Goal: Information Seeking & Learning: Find specific fact

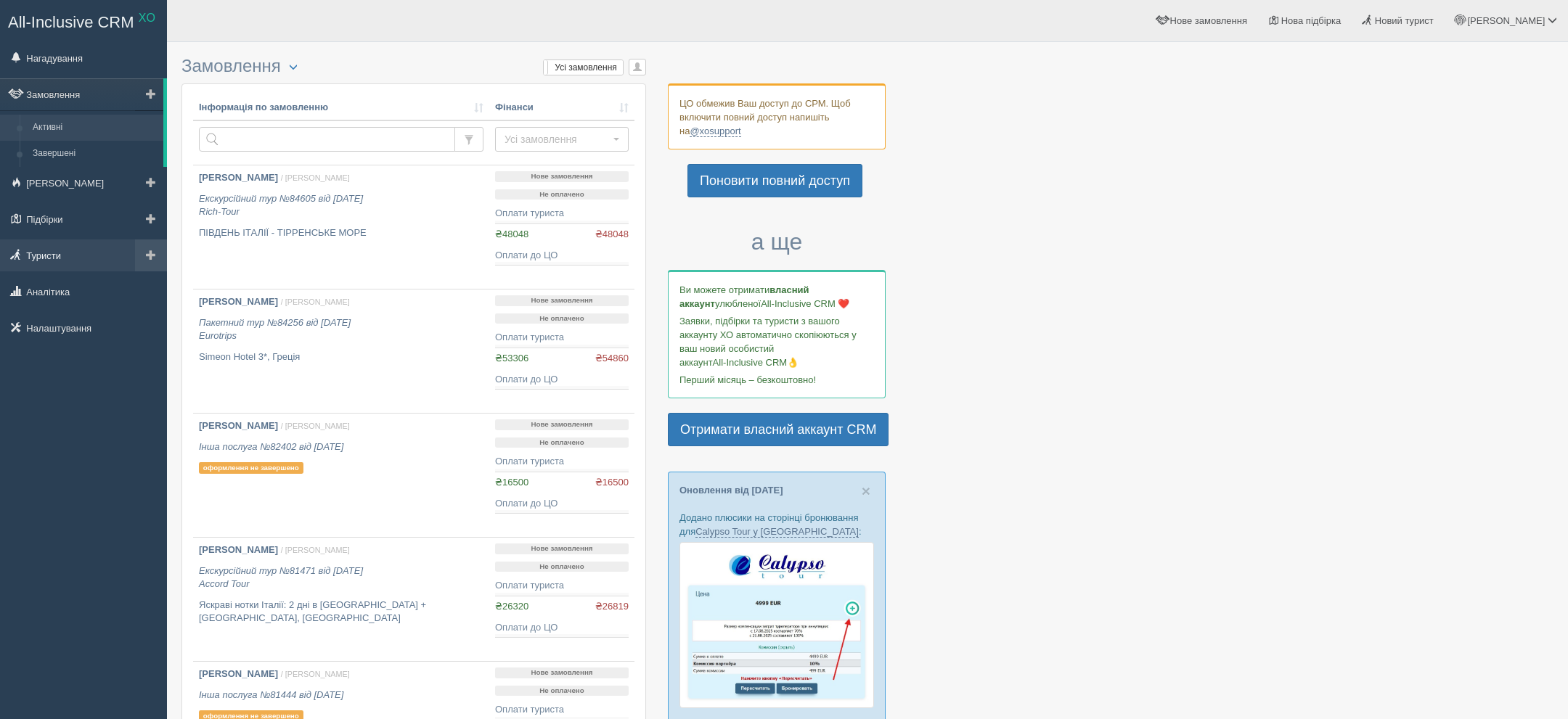
click at [64, 255] on link "Туристи" at bounding box center [83, 255] width 167 height 32
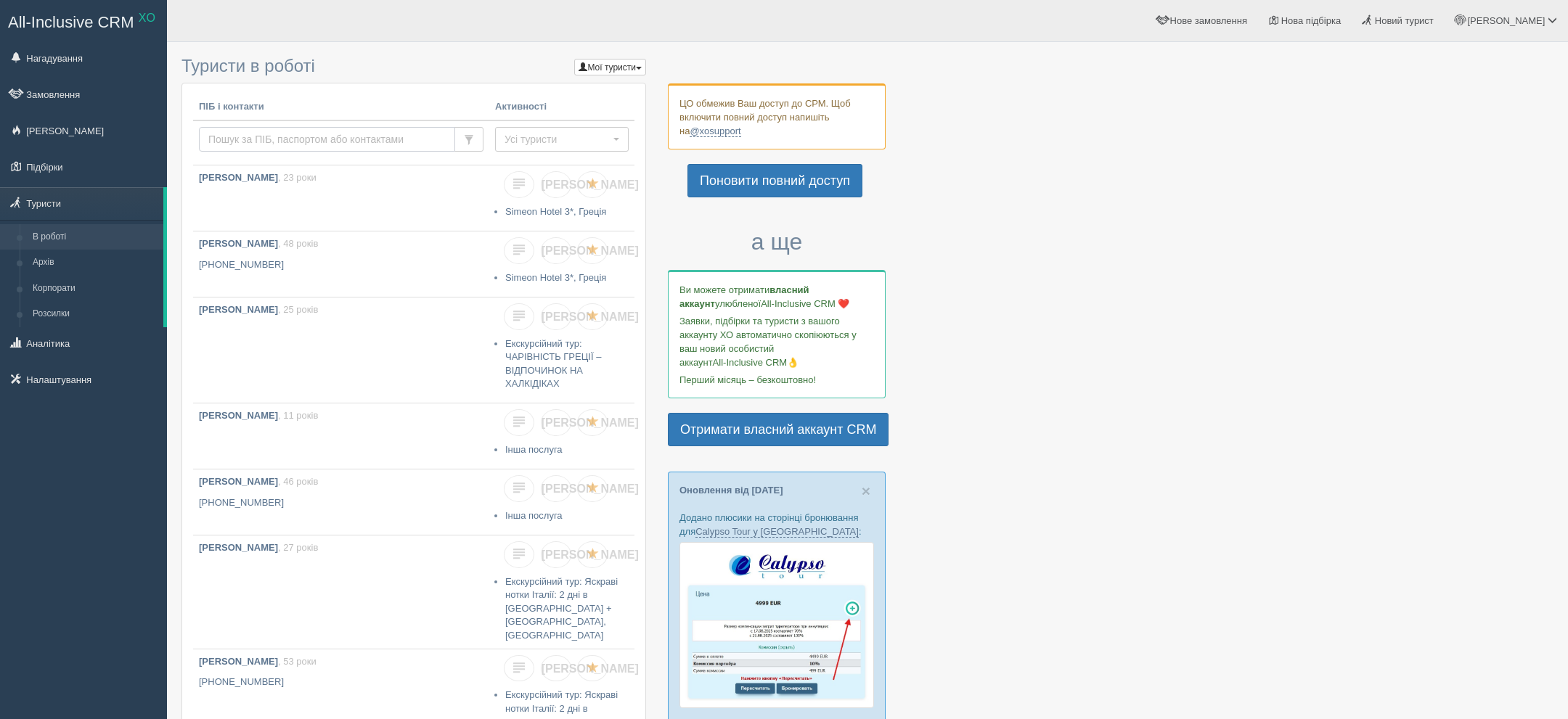
click at [324, 147] on input "text" at bounding box center [326, 139] width 256 height 24
paste input "+380508848148"
type input "+380508848148"
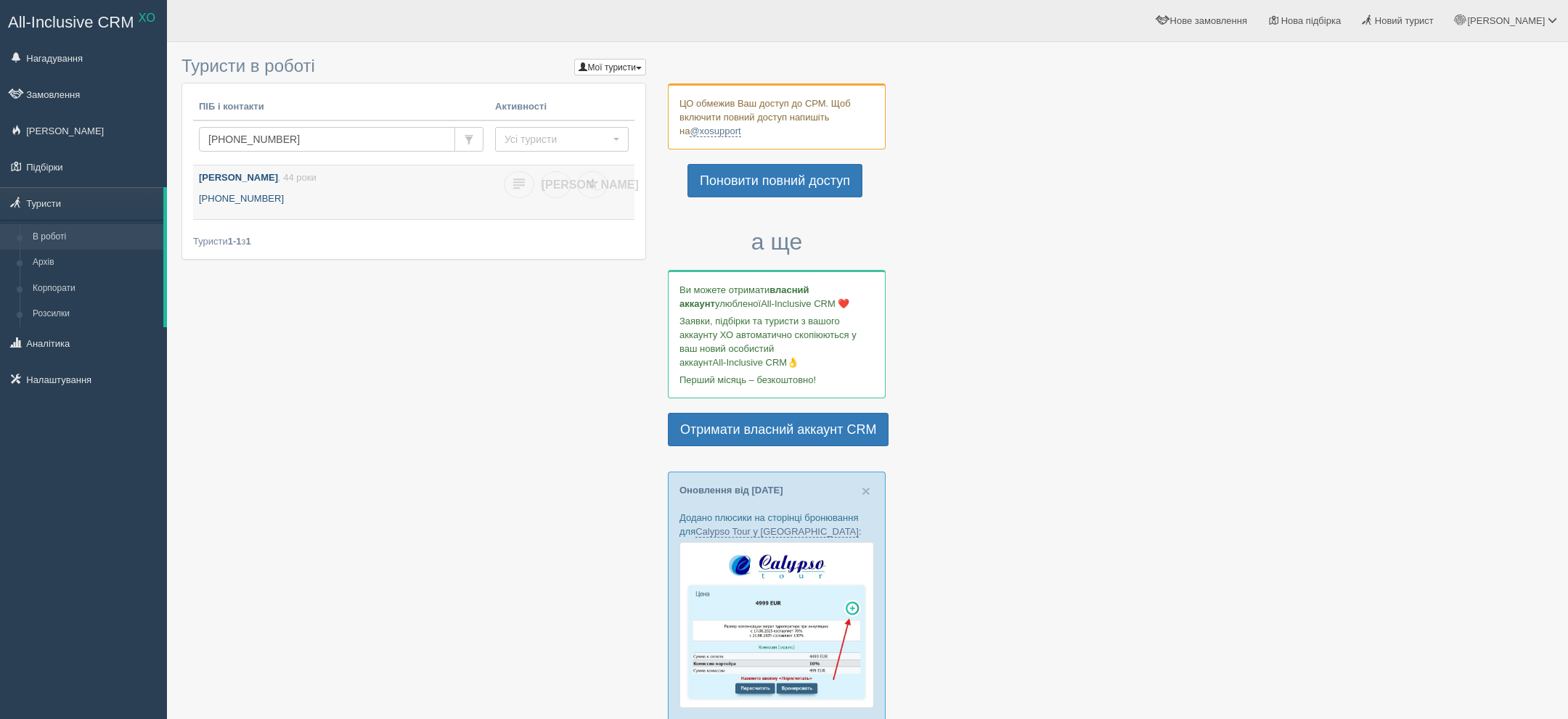
click at [225, 190] on link "Назарцева Оксана , 44 роки +380 50 884 8148" at bounding box center [341, 192] width 296 height 54
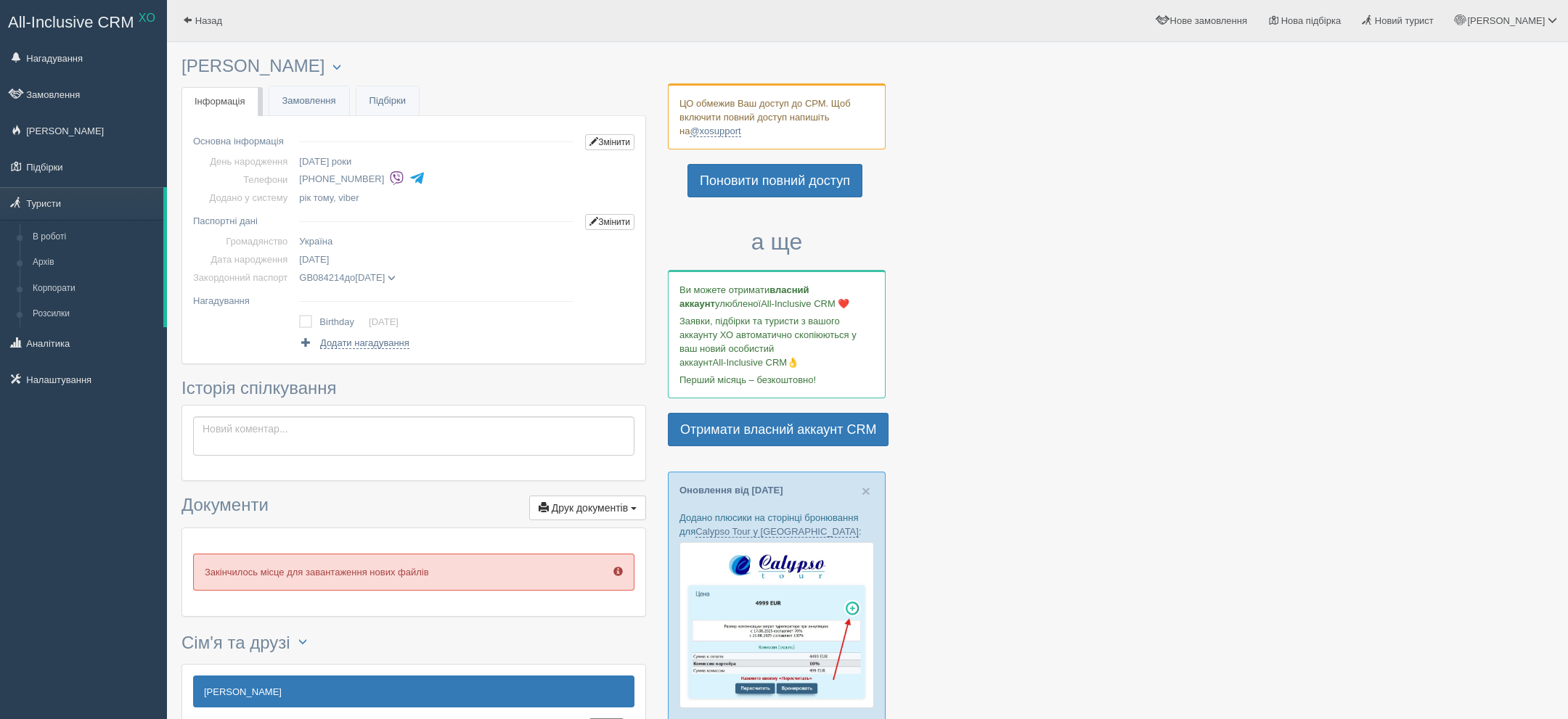
click at [396, 275] on span at bounding box center [391, 278] width 8 height 8
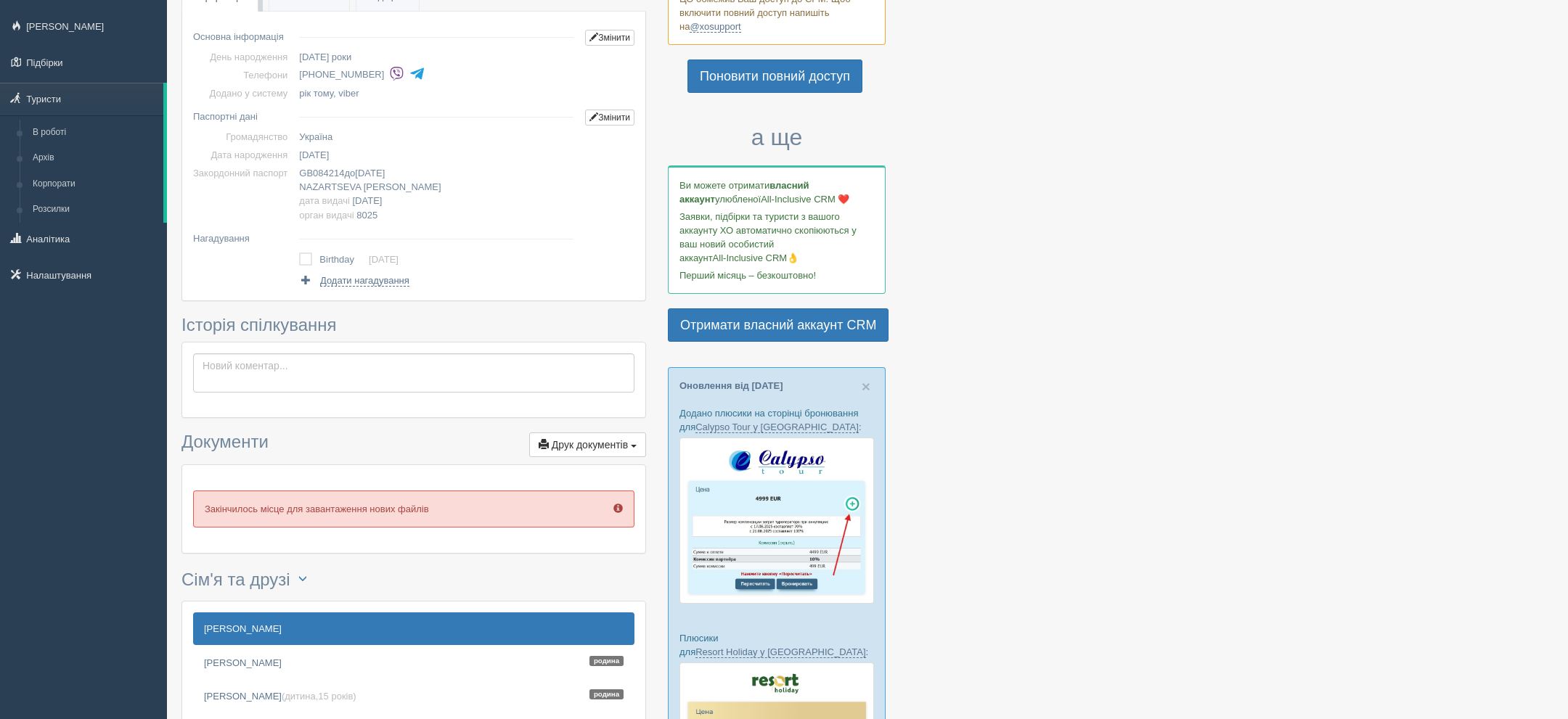
scroll to position [33, 0]
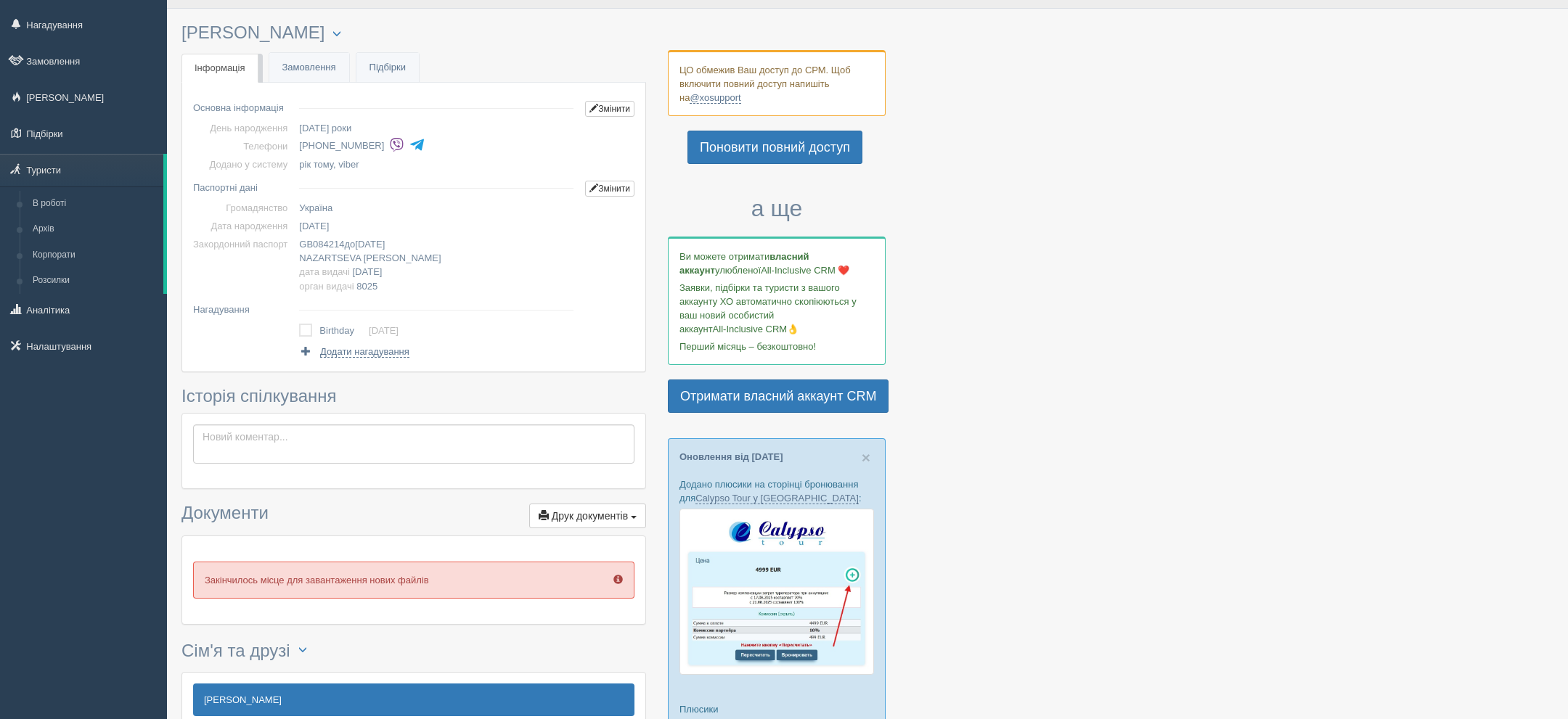
click at [317, 227] on span "08.03.1981" at bounding box center [314, 226] width 30 height 11
copy span "08.03.1981"
click at [1149, 213] on div at bounding box center [867, 644] width 1372 height 1256
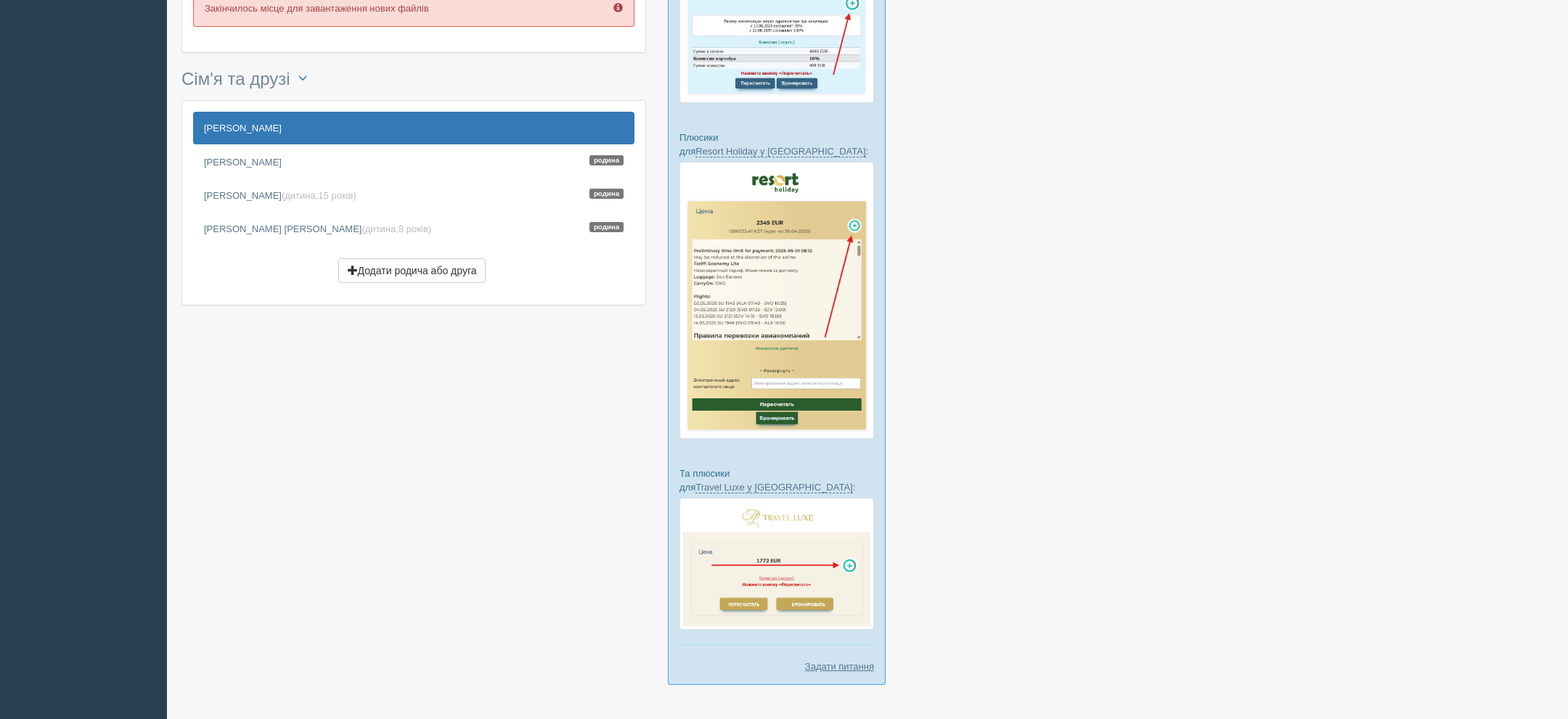
scroll to position [604, 0]
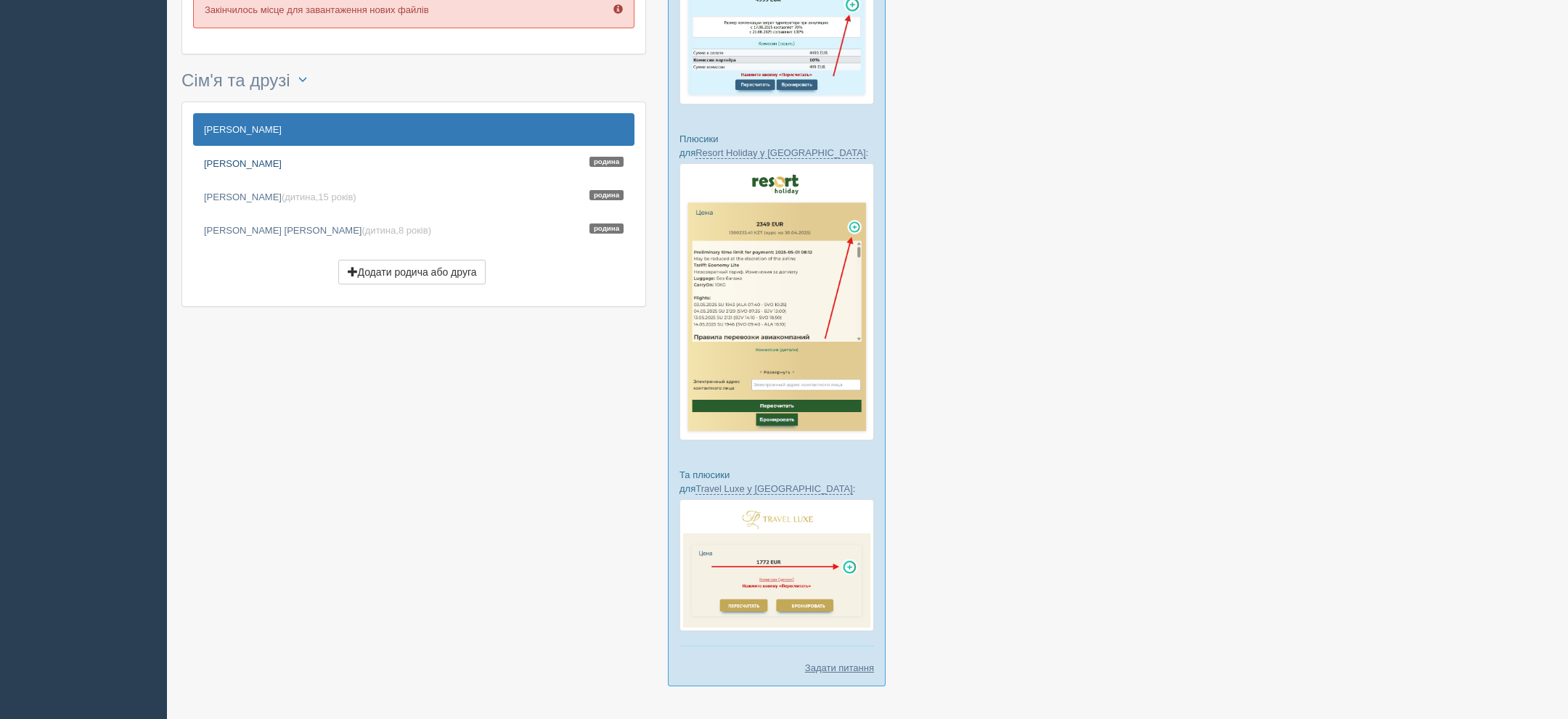
click at [238, 165] on link "Верес Марія Родина" at bounding box center [414, 163] width 441 height 32
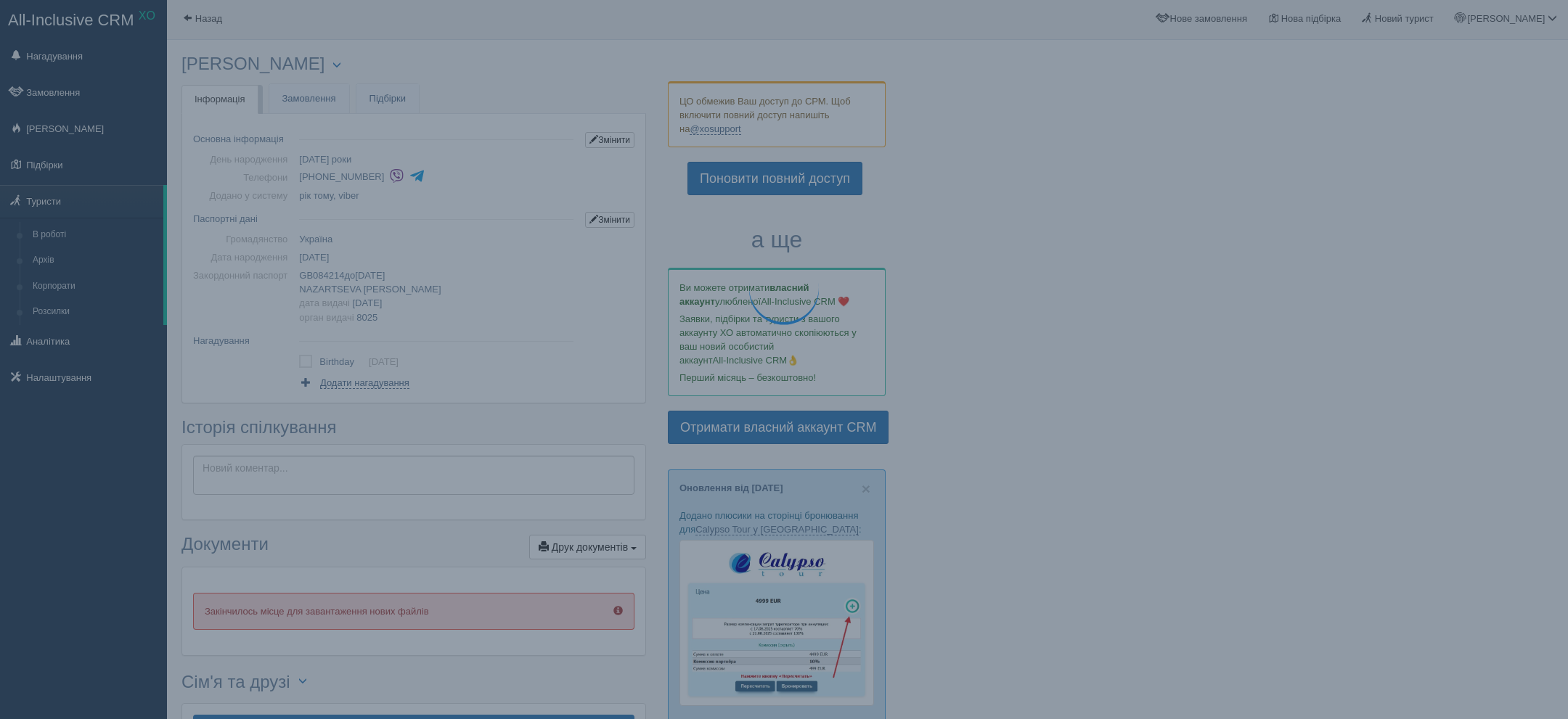
scroll to position [0, 0]
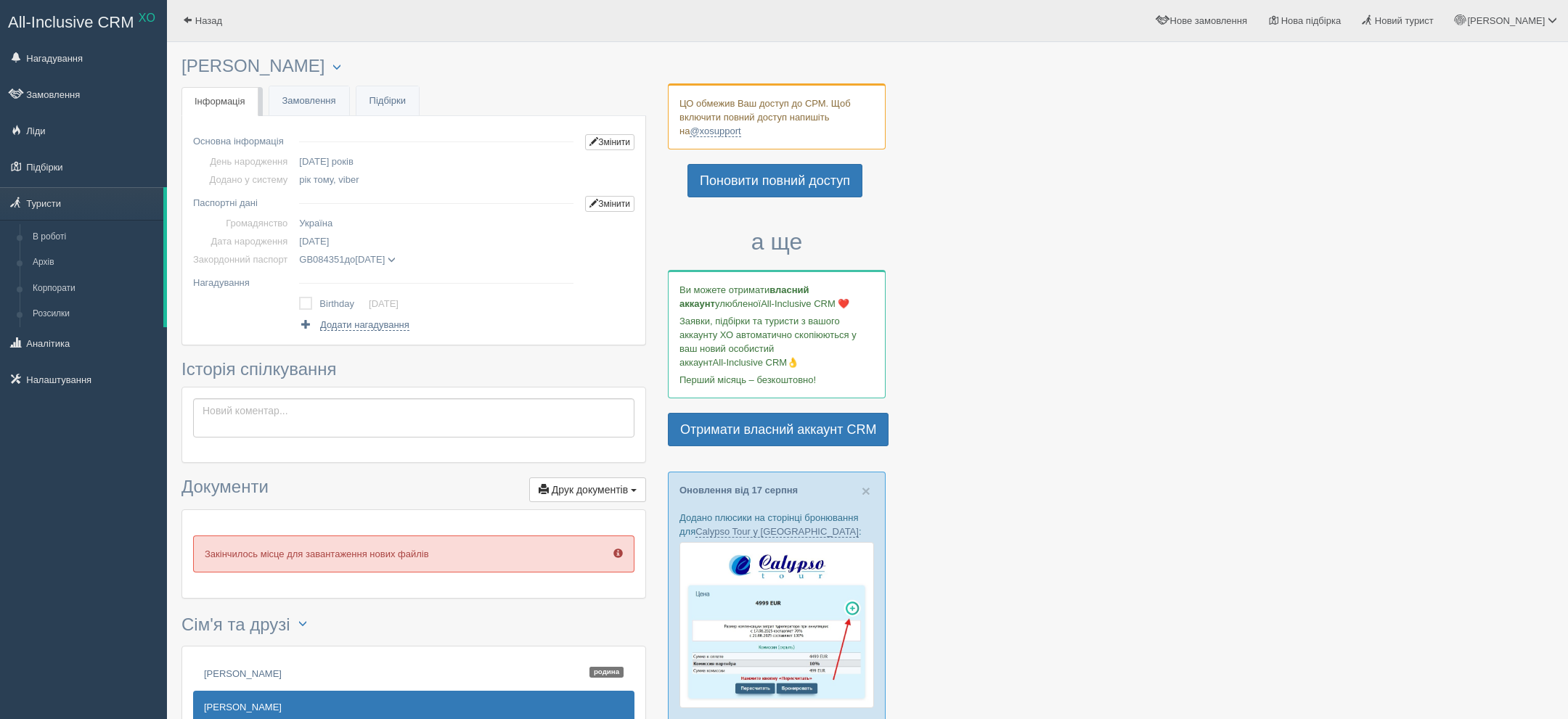
click at [396, 254] on span "GB084351 до 01.09.2031" at bounding box center [347, 259] width 97 height 11
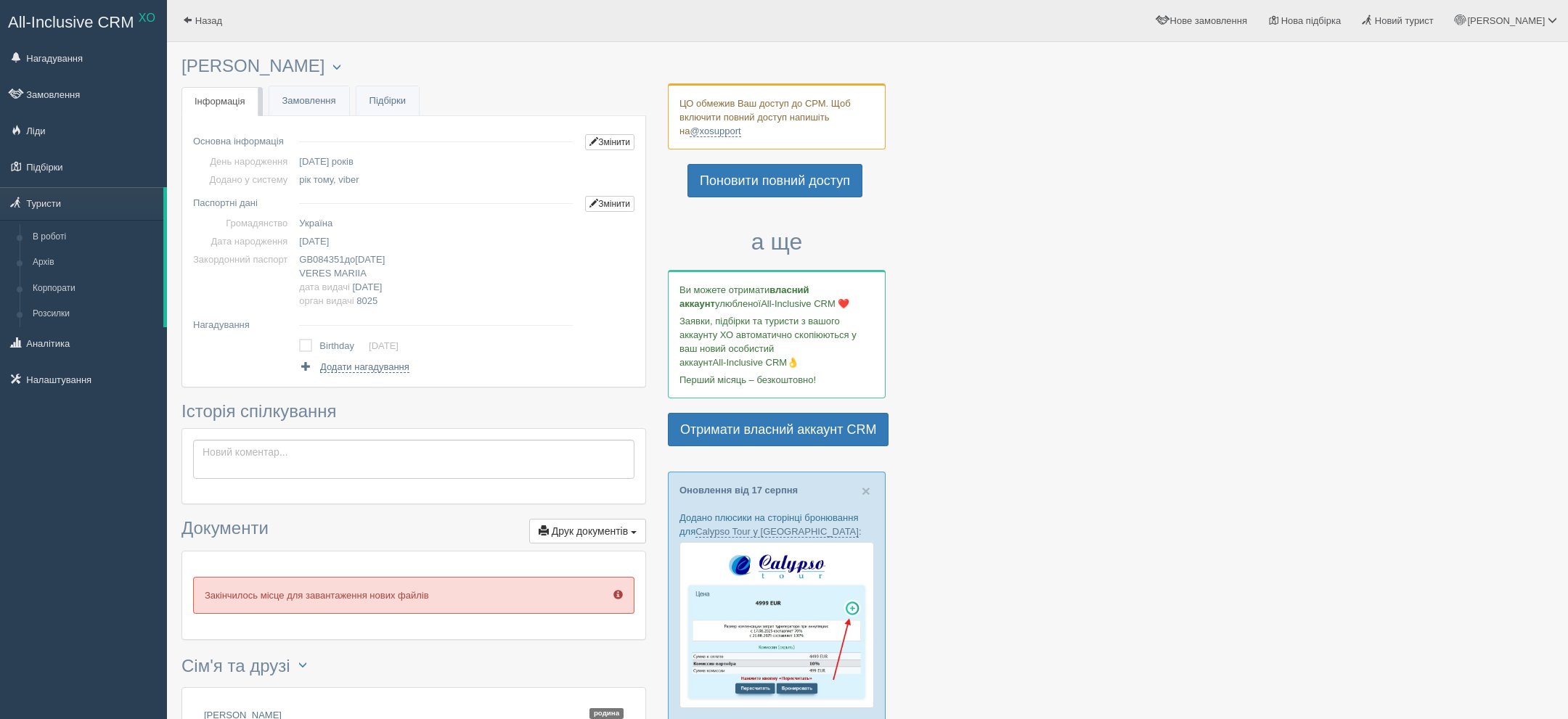
click at [344, 251] on td "GB084351 до 01.09.2031 VERES MARIIA дата видачі 01.09.2021 орган видачі 8025" at bounding box center [436, 280] width 286 height 60
click at [325, 244] on span "04.08.2005" at bounding box center [314, 241] width 30 height 11
click at [324, 244] on span "04.08.2005" at bounding box center [314, 241] width 30 height 11
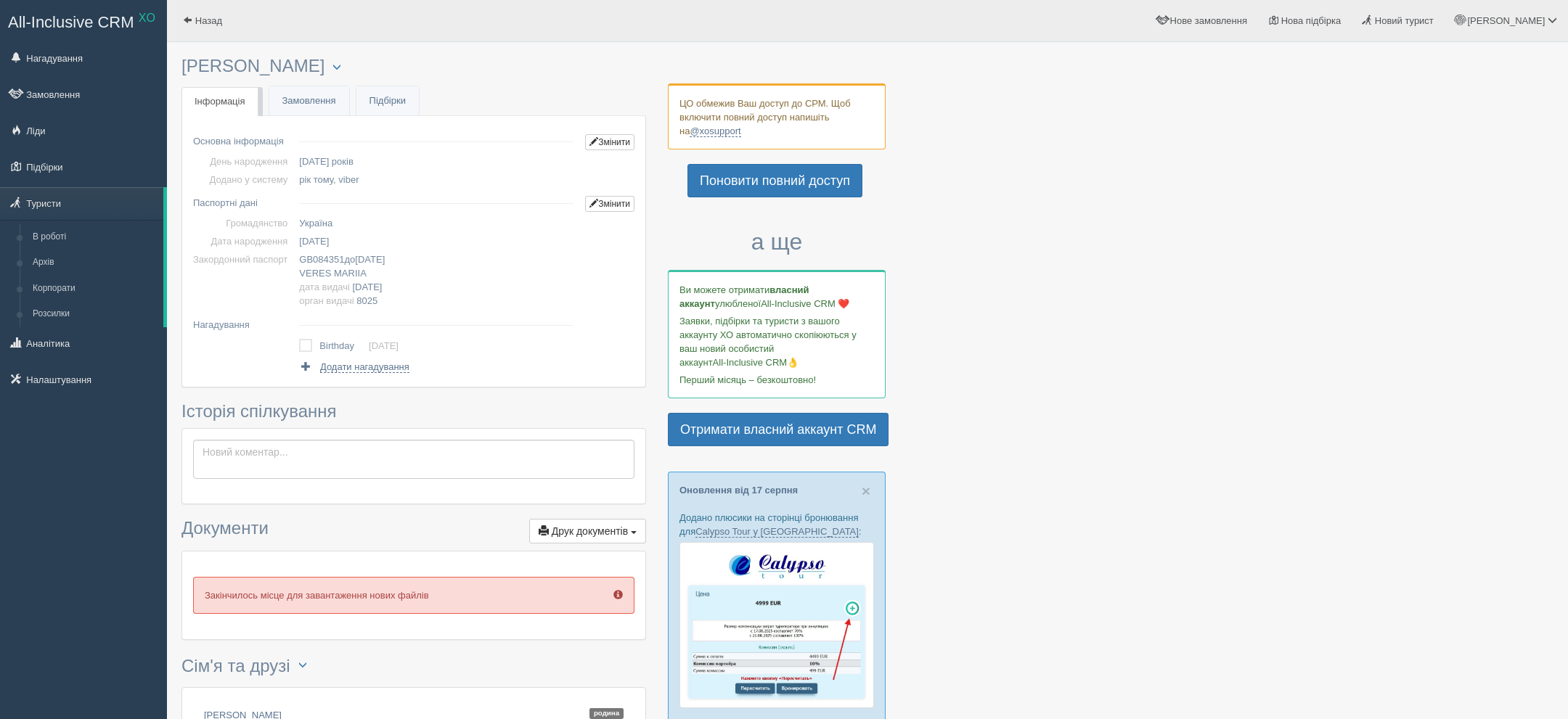
click at [382, 285] on span "[DATE]" at bounding box center [368, 286] width 30 height 11
click at [326, 268] on span "VERES" at bounding box center [314, 273] width 32 height 11
click at [324, 265] on td "GB084351 до 01.09.2031 VERES MARIIA дата видачі 01.09.2021 орган видачі 8025" at bounding box center [436, 280] width 286 height 60
click at [323, 265] on td "GB084351 до 01.09.2031 VERES MARIIA дата видачі 01.09.2021 орган видачі 8025" at bounding box center [436, 280] width 286 height 60
copy span "GB084351"
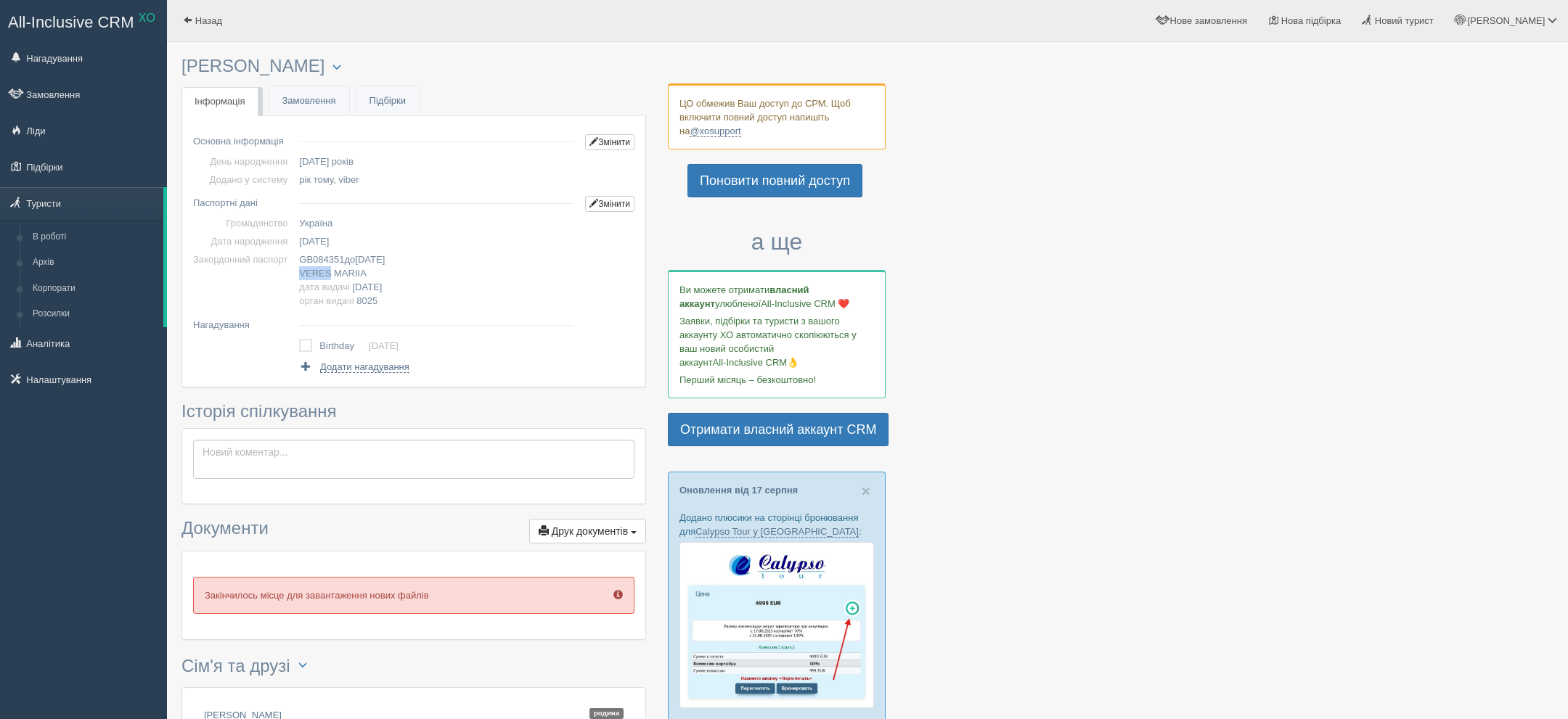
click at [326, 272] on span "VERES" at bounding box center [314, 273] width 32 height 11
copy span "VERES"
click at [351, 277] on span "MARIIA" at bounding box center [350, 273] width 32 height 11
click at [350, 277] on span "MARIIA" at bounding box center [350, 273] width 32 height 11
copy span "MARIIA"
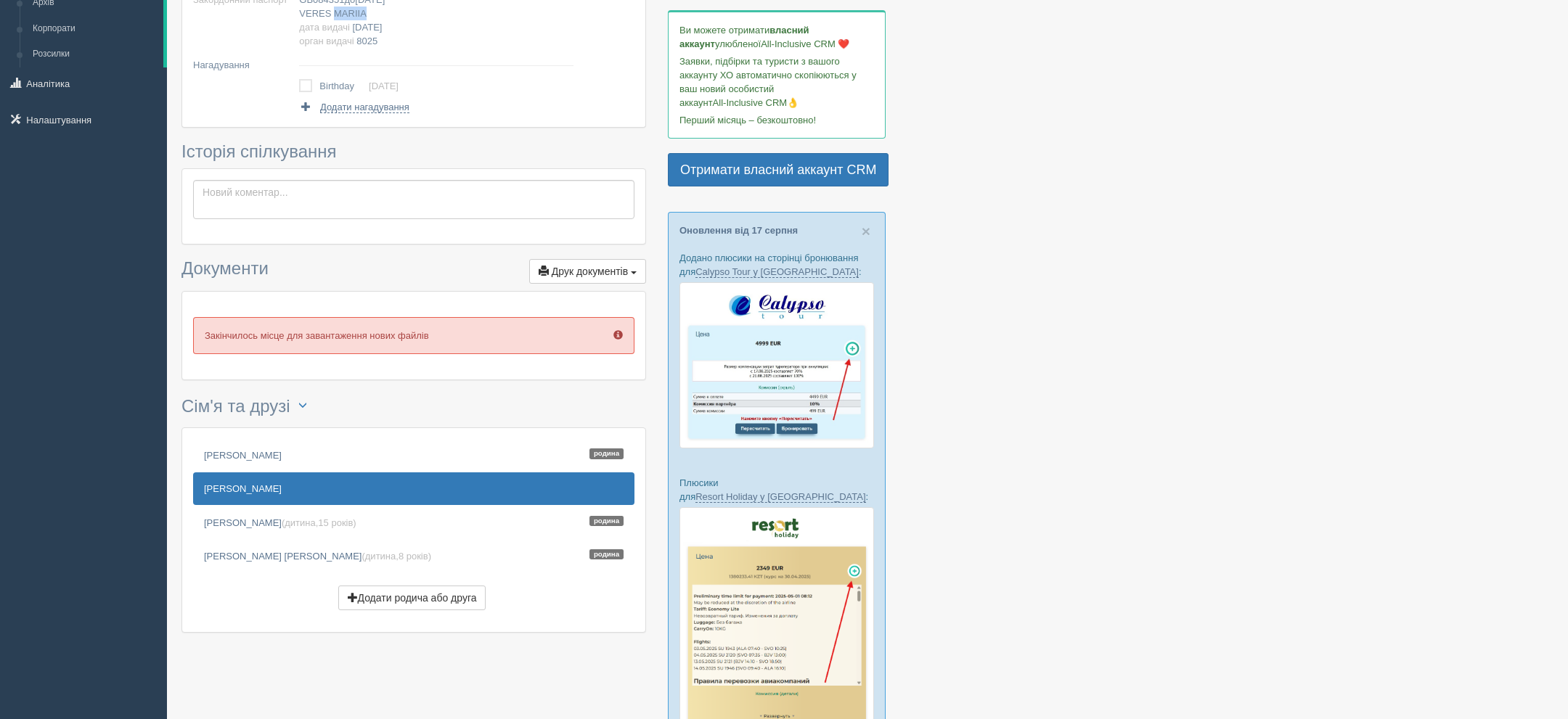
click at [324, 489] on link "[PERSON_NAME]" at bounding box center [414, 488] width 441 height 32
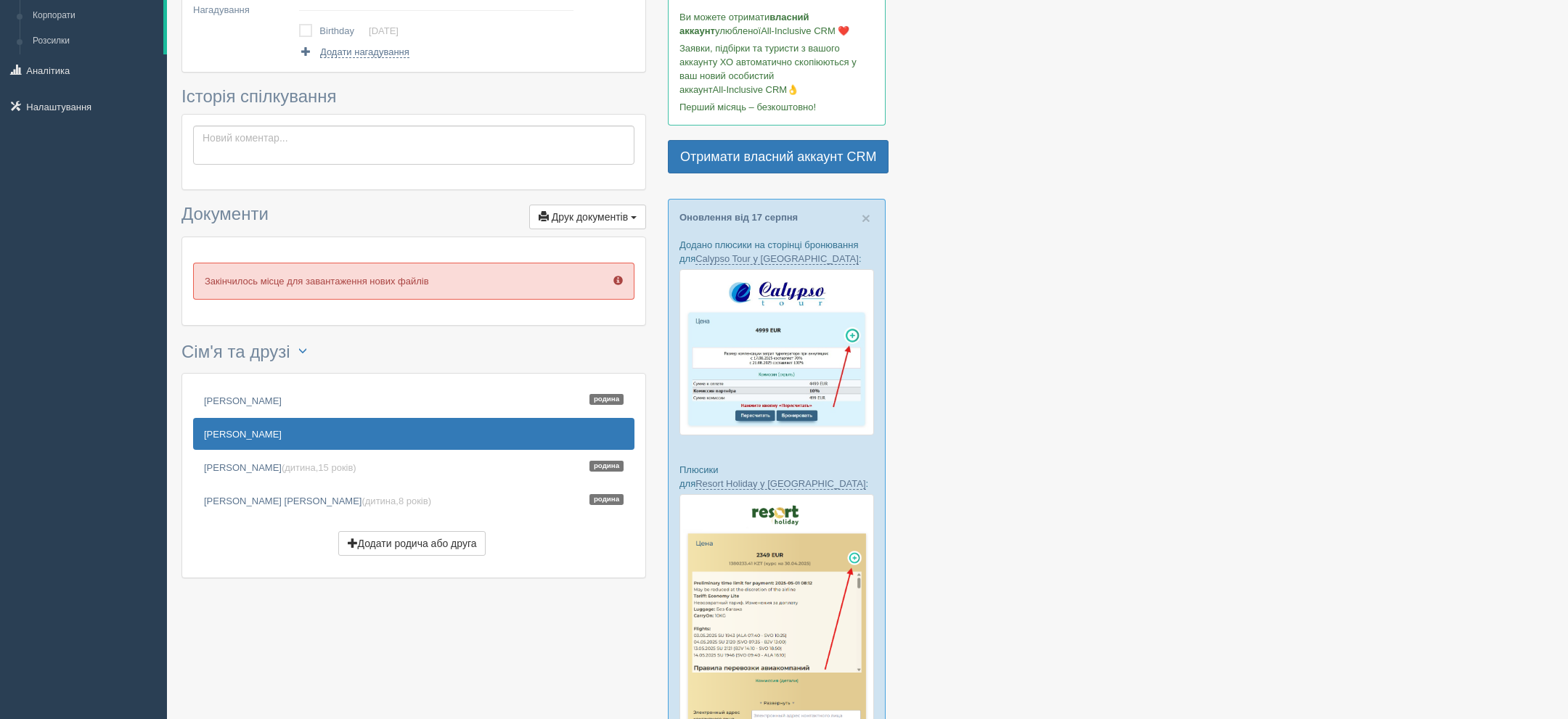
scroll to position [582, 0]
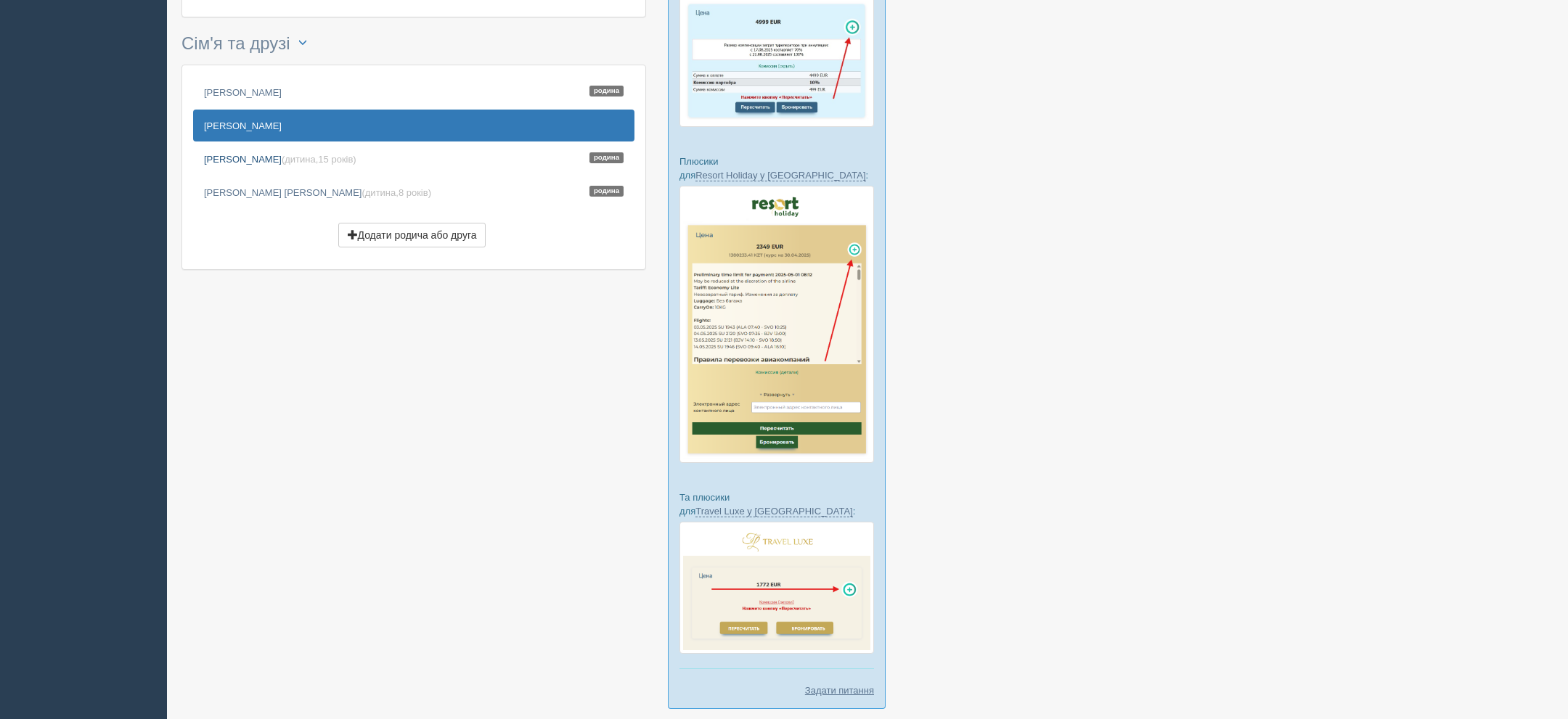
click at [266, 166] on link "Назарцев Іван (дитина, 15 років ) Родина" at bounding box center [414, 159] width 441 height 32
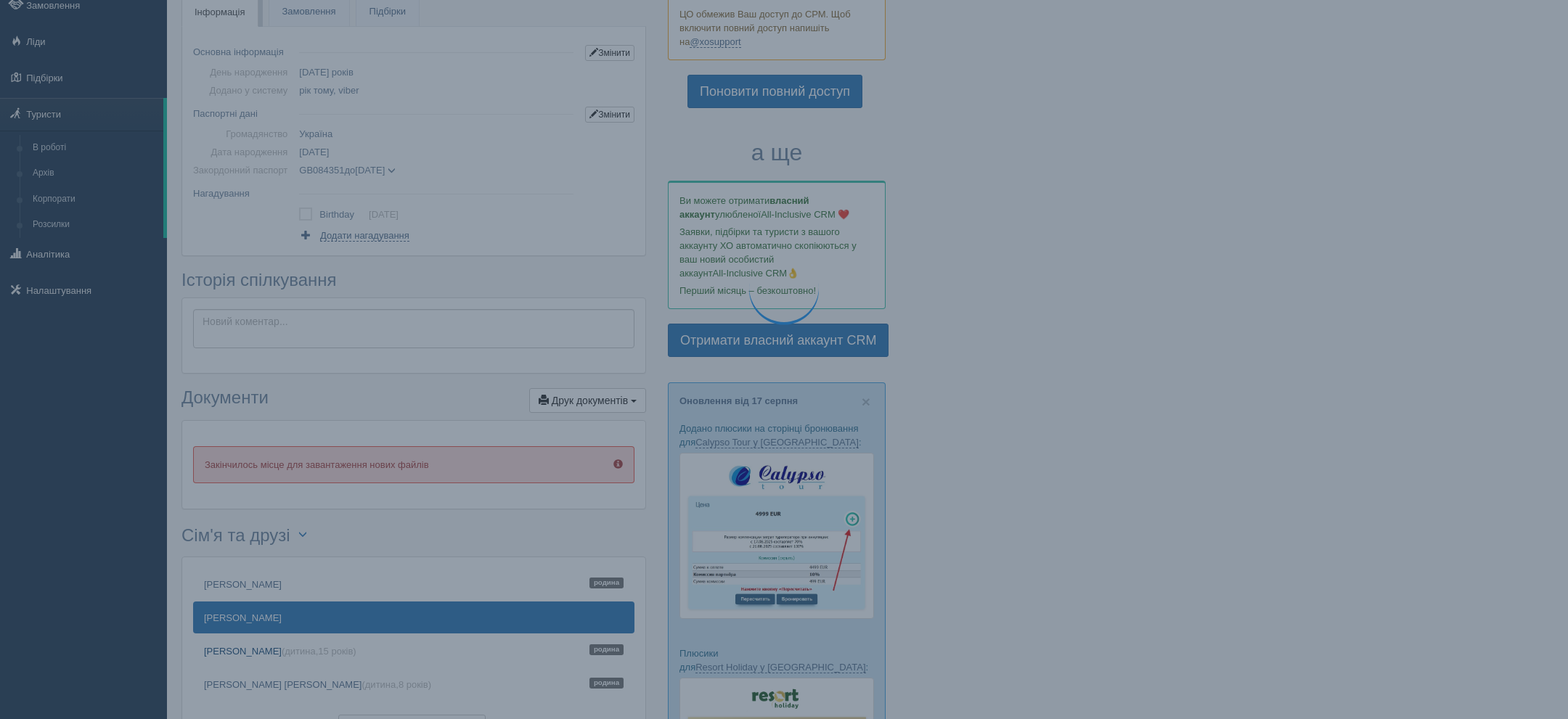
scroll to position [0, 0]
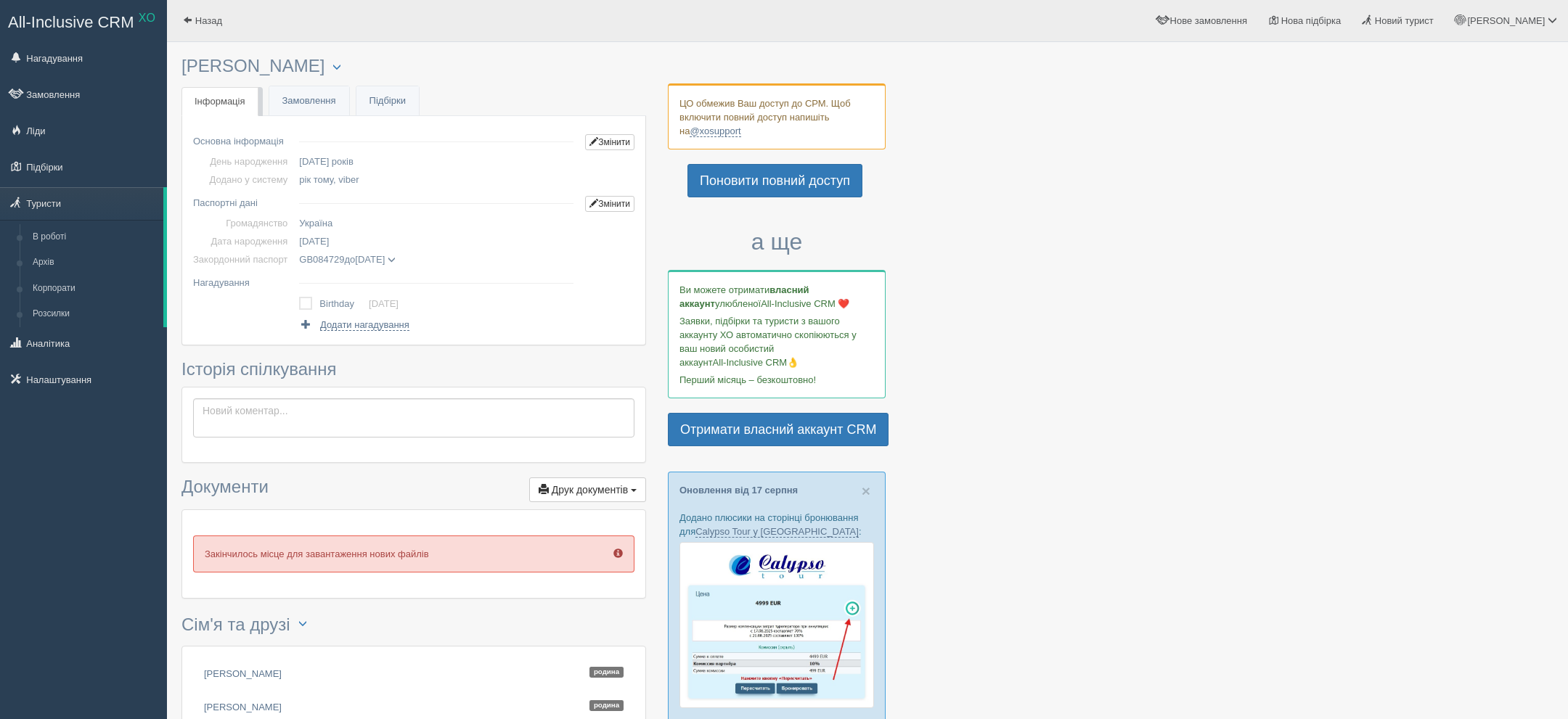
click at [329, 244] on span "[DATE]" at bounding box center [314, 241] width 30 height 11
click at [396, 262] on span "GB084729 до [DATE]" at bounding box center [347, 259] width 97 height 11
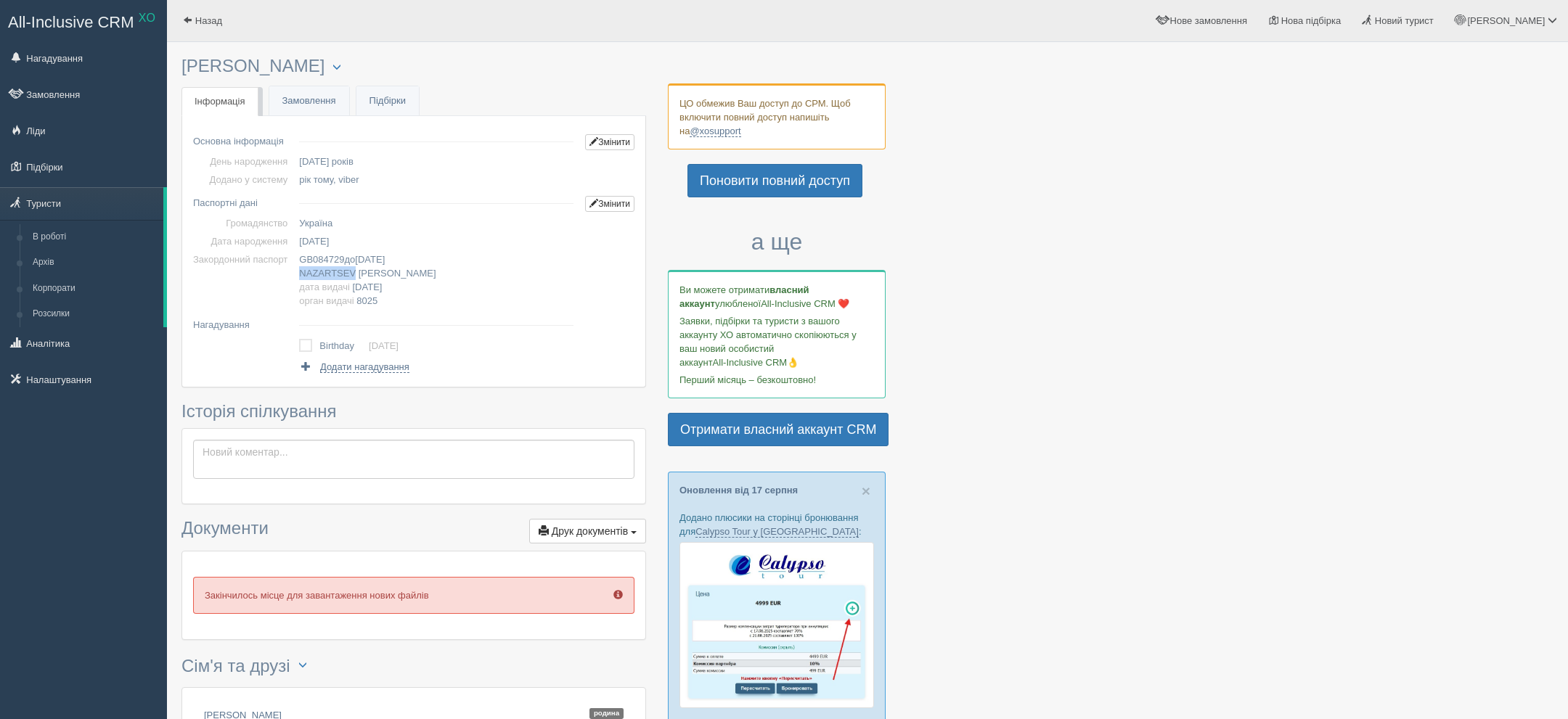
click at [347, 273] on span "NAZARTSEV" at bounding box center [327, 273] width 57 height 11
click at [373, 271] on span "[PERSON_NAME]" at bounding box center [397, 273] width 78 height 11
click at [373, 272] on span "[PERSON_NAME]" at bounding box center [397, 273] width 78 height 11
